Goal: Task Accomplishment & Management: Manage account settings

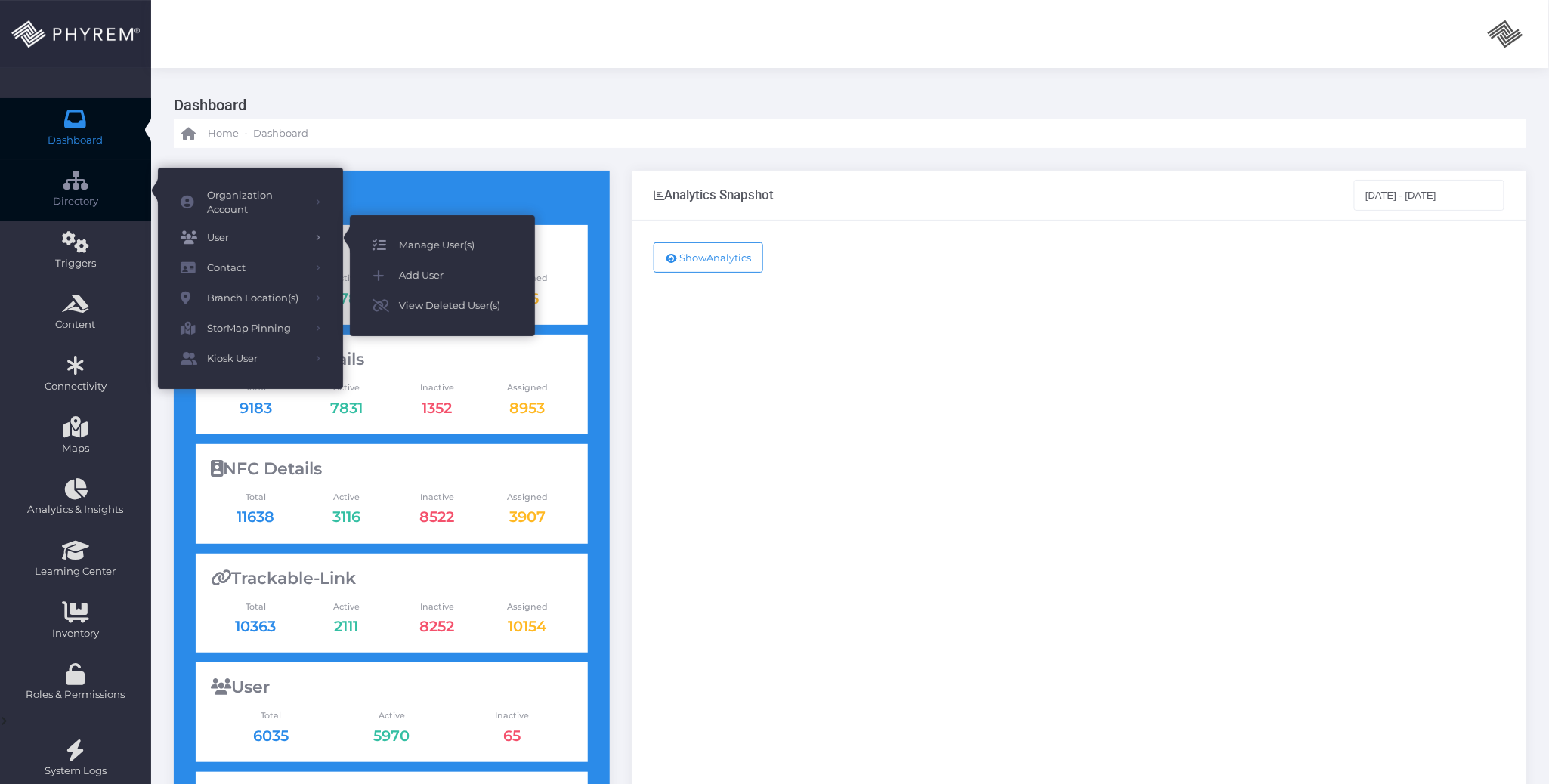
click at [414, 238] on span "Manage User(s)" at bounding box center [456, 245] width 114 height 20
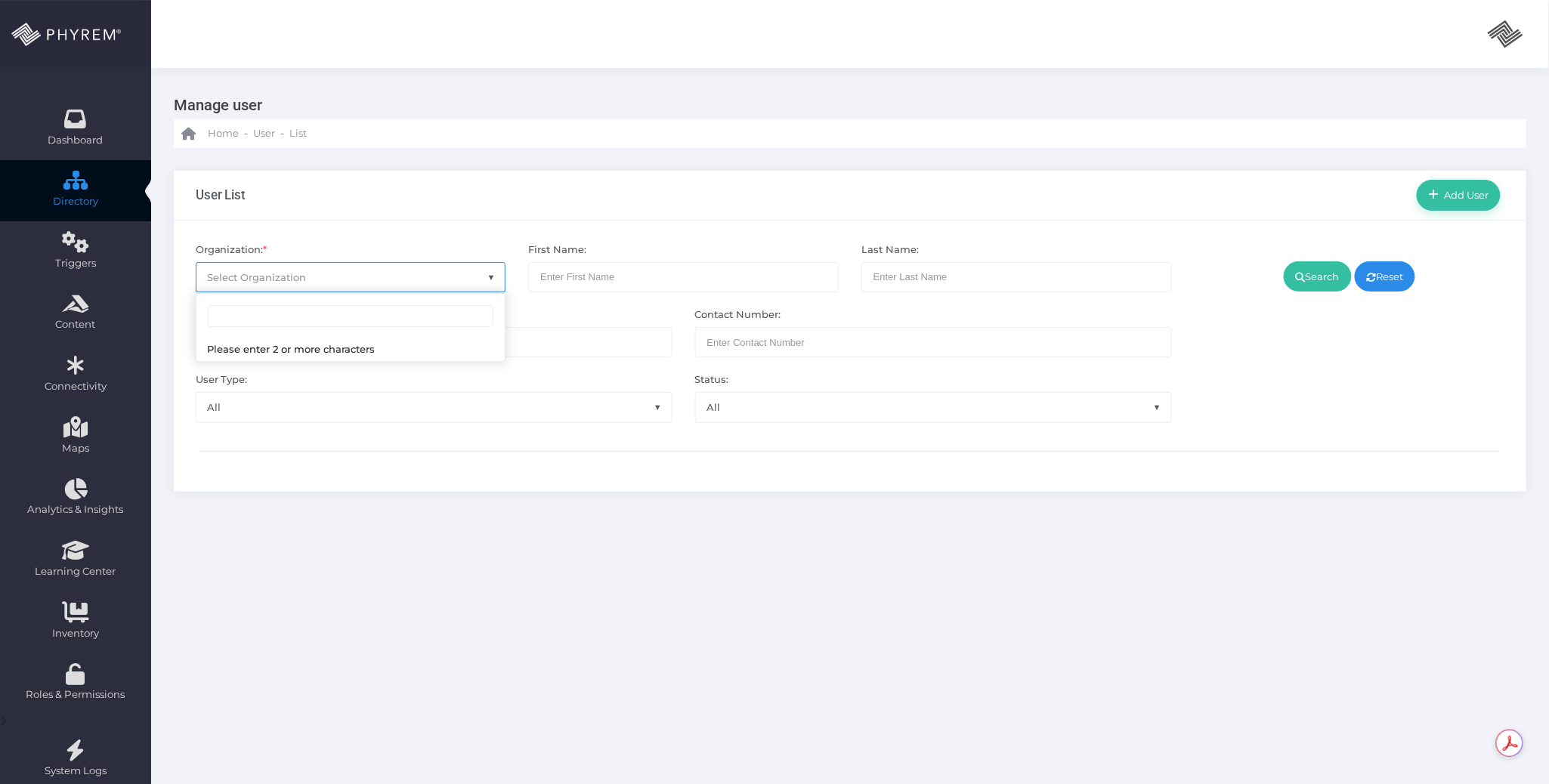
click at [318, 276] on span "Select Organization" at bounding box center [350, 277] width 309 height 29
type input "c"
type input "m"
type input "pinnacle"
select select "4799"
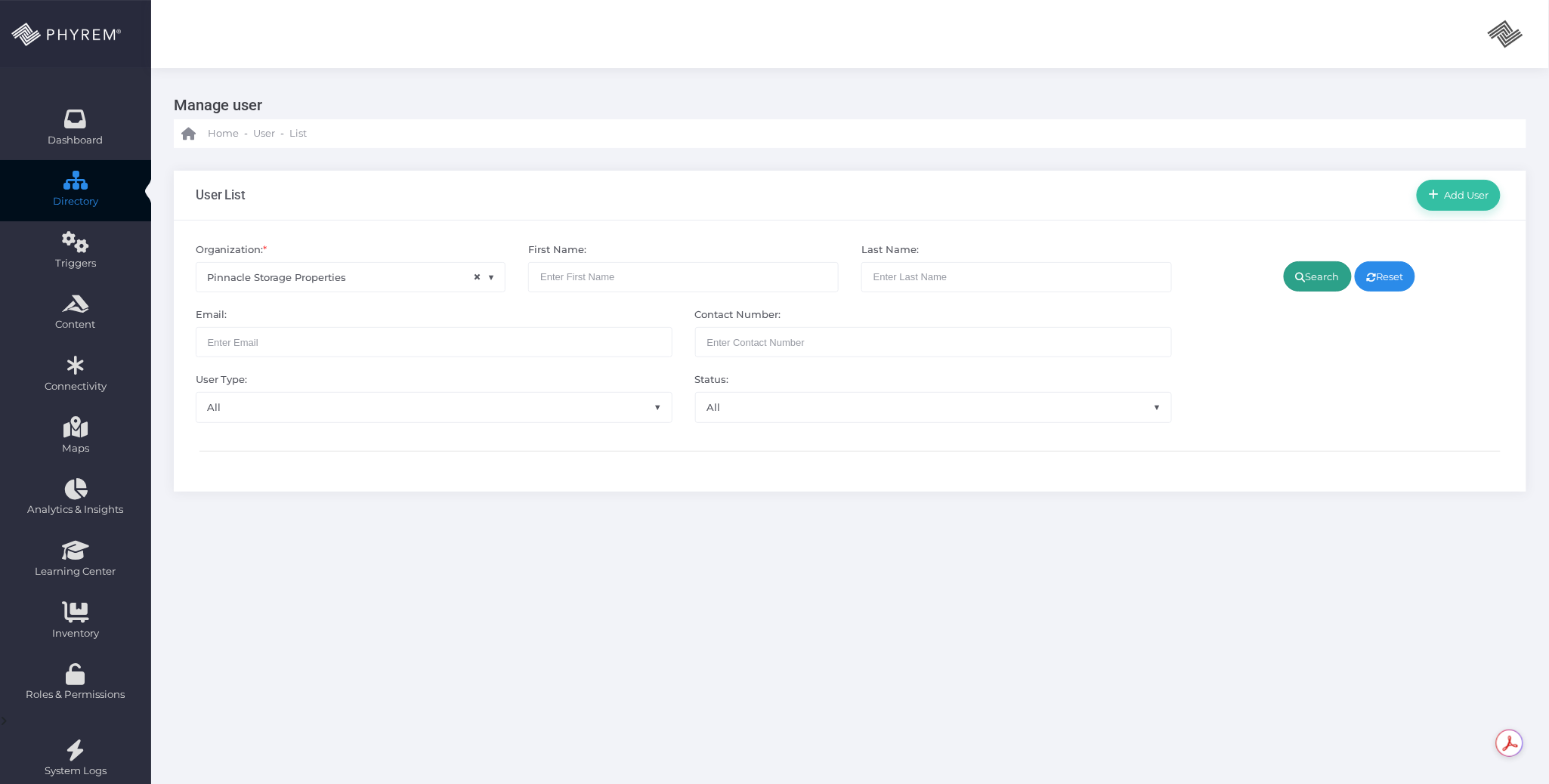
click at [1306, 281] on link "Search" at bounding box center [1317, 276] width 68 height 30
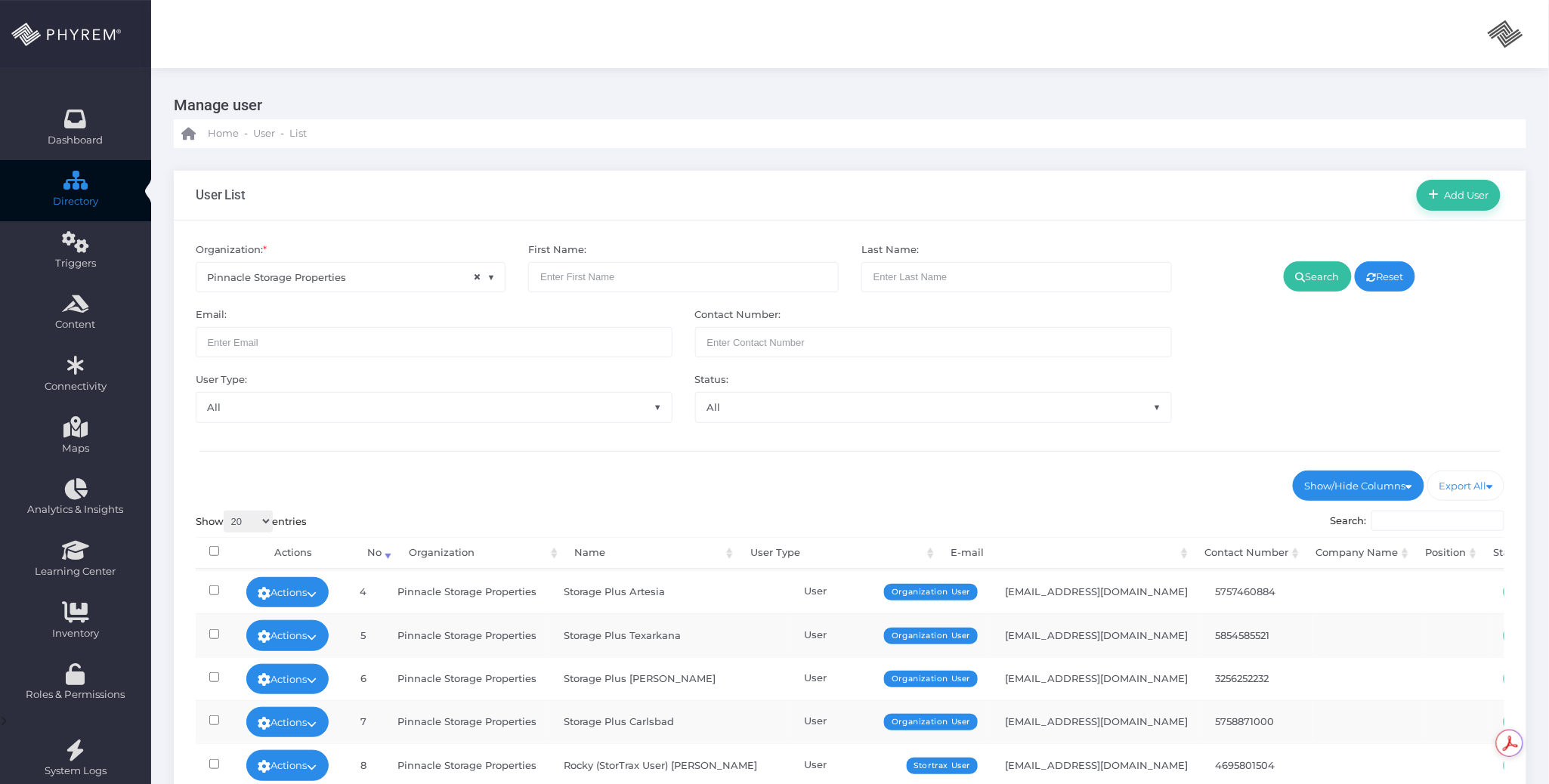
scroll to position [341, 0]
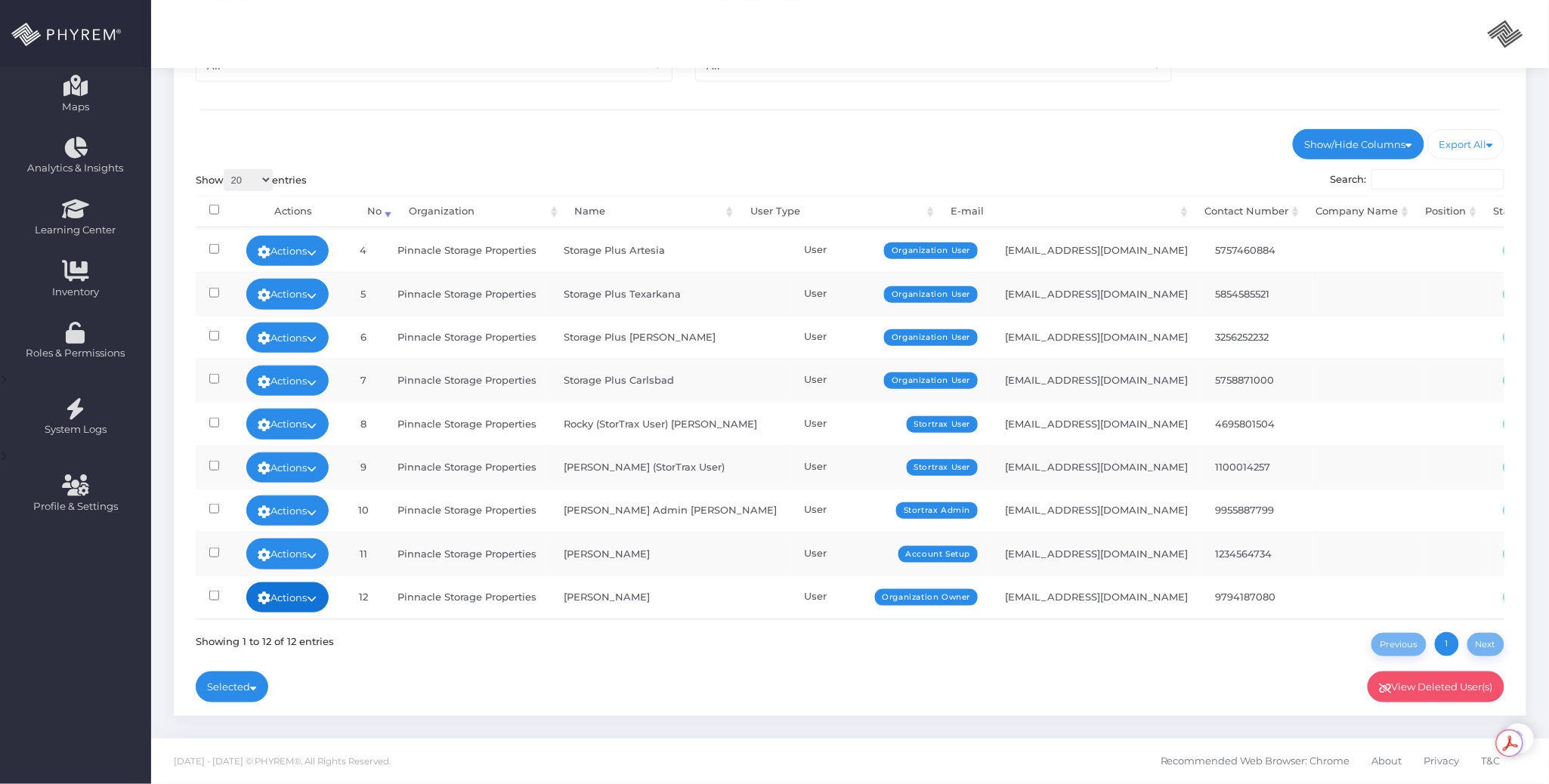
click at [318, 598] on icon at bounding box center [312, 598] width 9 height 0
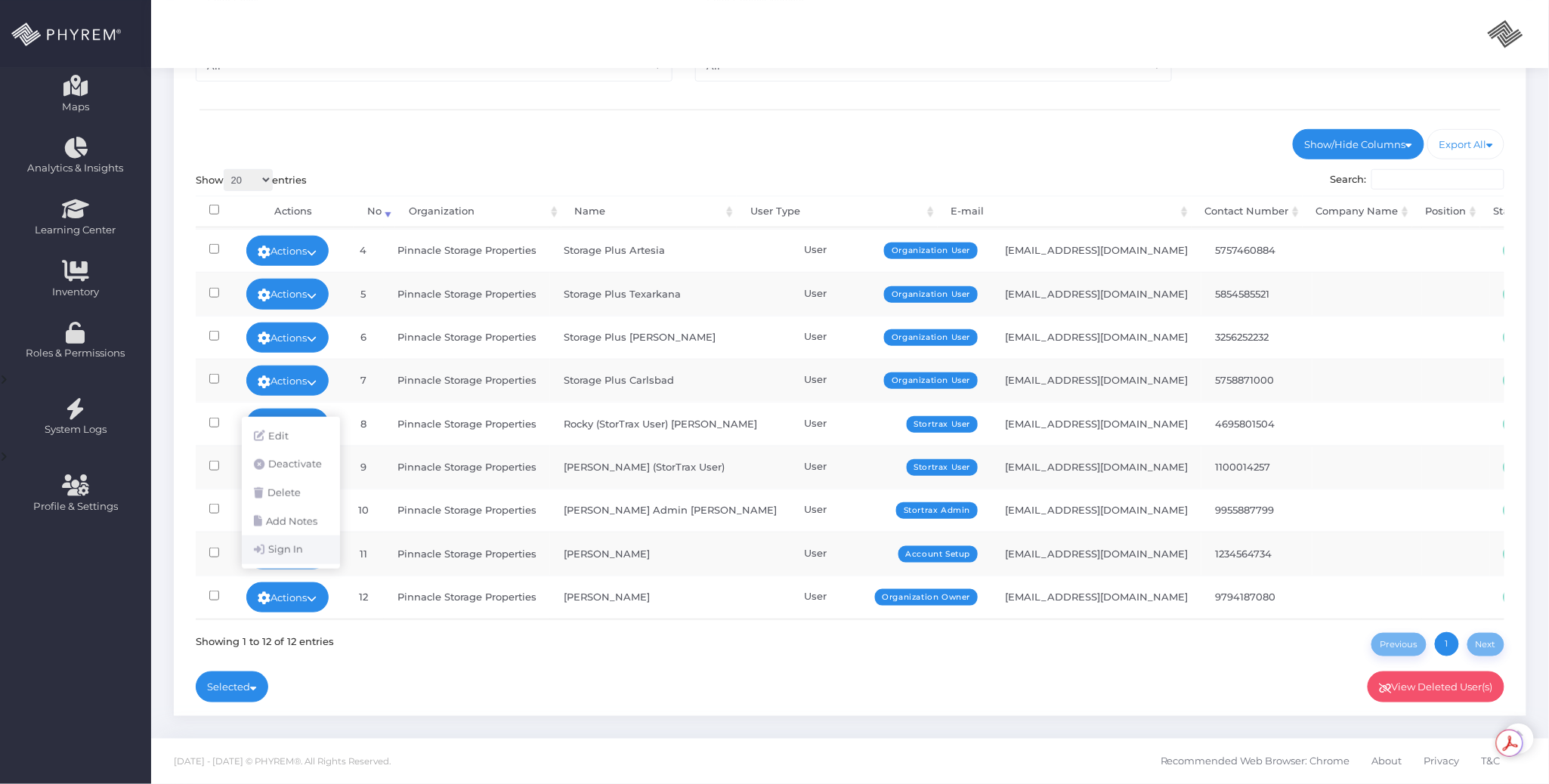
click at [303, 553] on link "Sign In" at bounding box center [290, 549] width 99 height 29
